Goal: Task Accomplishment & Management: Use online tool/utility

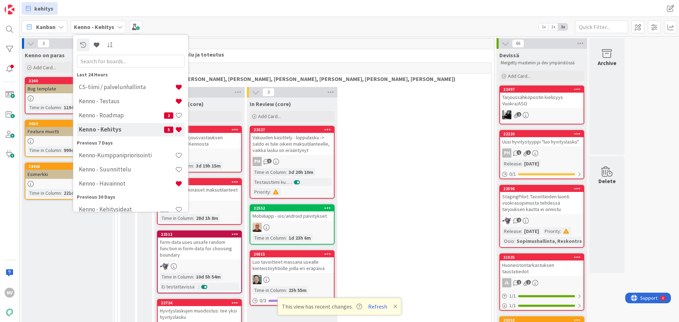
click at [324, 11] on div "kehitys" at bounding box center [190, 8] width 336 height 13
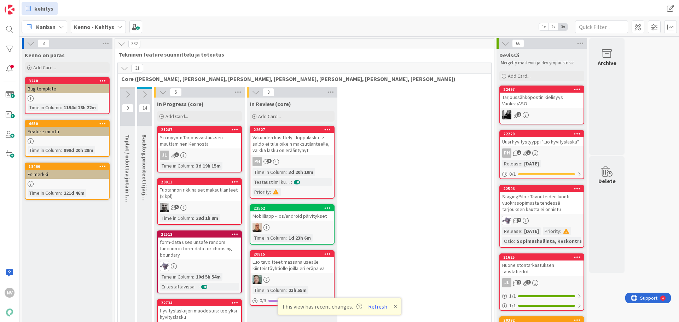
click at [108, 24] on b "Kenno - Kehitys" at bounding box center [94, 26] width 40 height 7
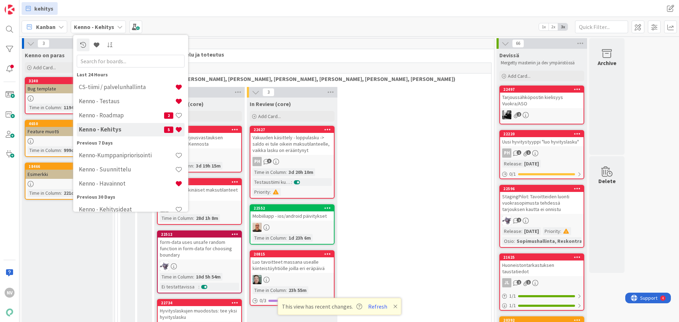
click at [246, 24] on div "Kanban Kenno - Kehitys Last 24 Hours CS-tiimi / palvelunhallinta Kenno - Testau…" at bounding box center [349, 26] width 660 height 19
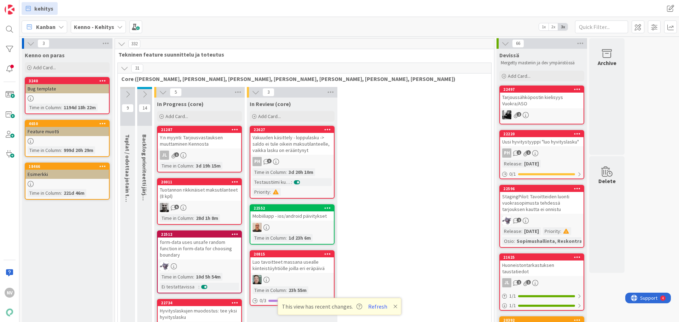
click at [118, 26] on icon at bounding box center [120, 27] width 6 height 6
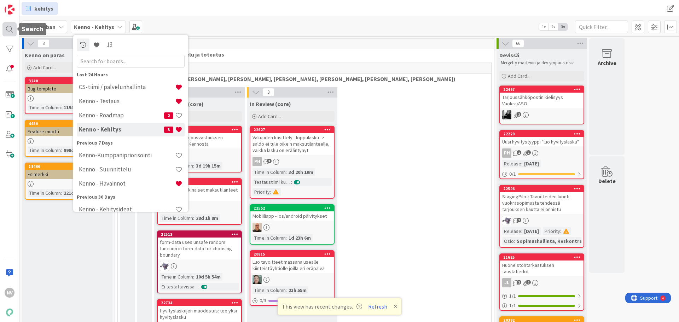
click at [8, 31] on div at bounding box center [9, 29] width 14 height 14
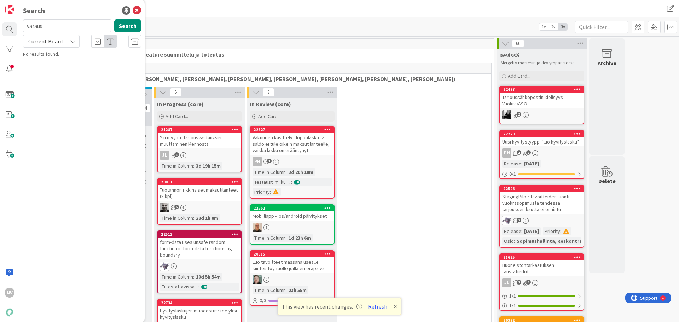
click at [72, 41] on icon at bounding box center [73, 42] width 6 height 6
click at [64, 69] on span "All Boards" at bounding box center [64, 70] width 74 height 11
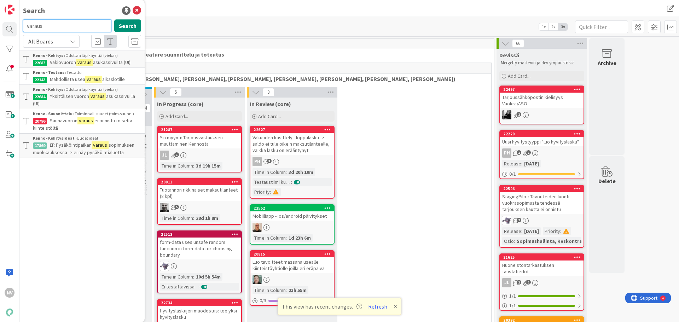
drag, startPoint x: 62, startPoint y: 26, endPoint x: 27, endPoint y: 27, distance: 35.7
click at [27, 27] on input "varaus" at bounding box center [67, 25] width 88 height 13
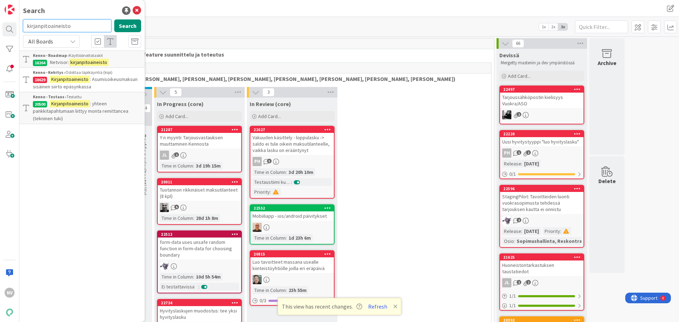
drag, startPoint x: 72, startPoint y: 24, endPoint x: 35, endPoint y: 25, distance: 37.2
click at [21, 25] on div "kirjanpitoaineisto Search" at bounding box center [82, 27] width 127 height 16
type input "RSA"
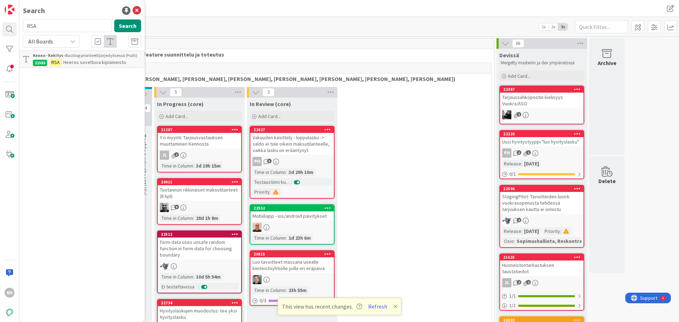
click at [93, 62] on span ": Heeros soveltuva kipiaineisto" at bounding box center [93, 62] width 65 height 6
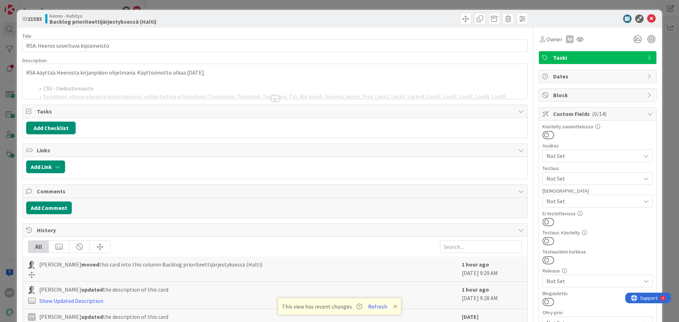
click at [271, 99] on div at bounding box center [275, 99] width 8 height 6
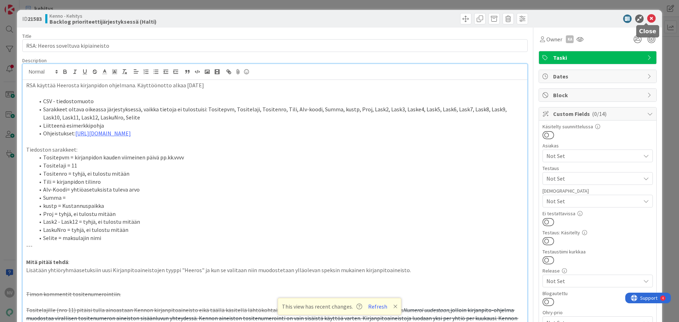
click at [648, 17] on icon at bounding box center [651, 19] width 8 height 8
